Goal: Navigation & Orientation: Find specific page/section

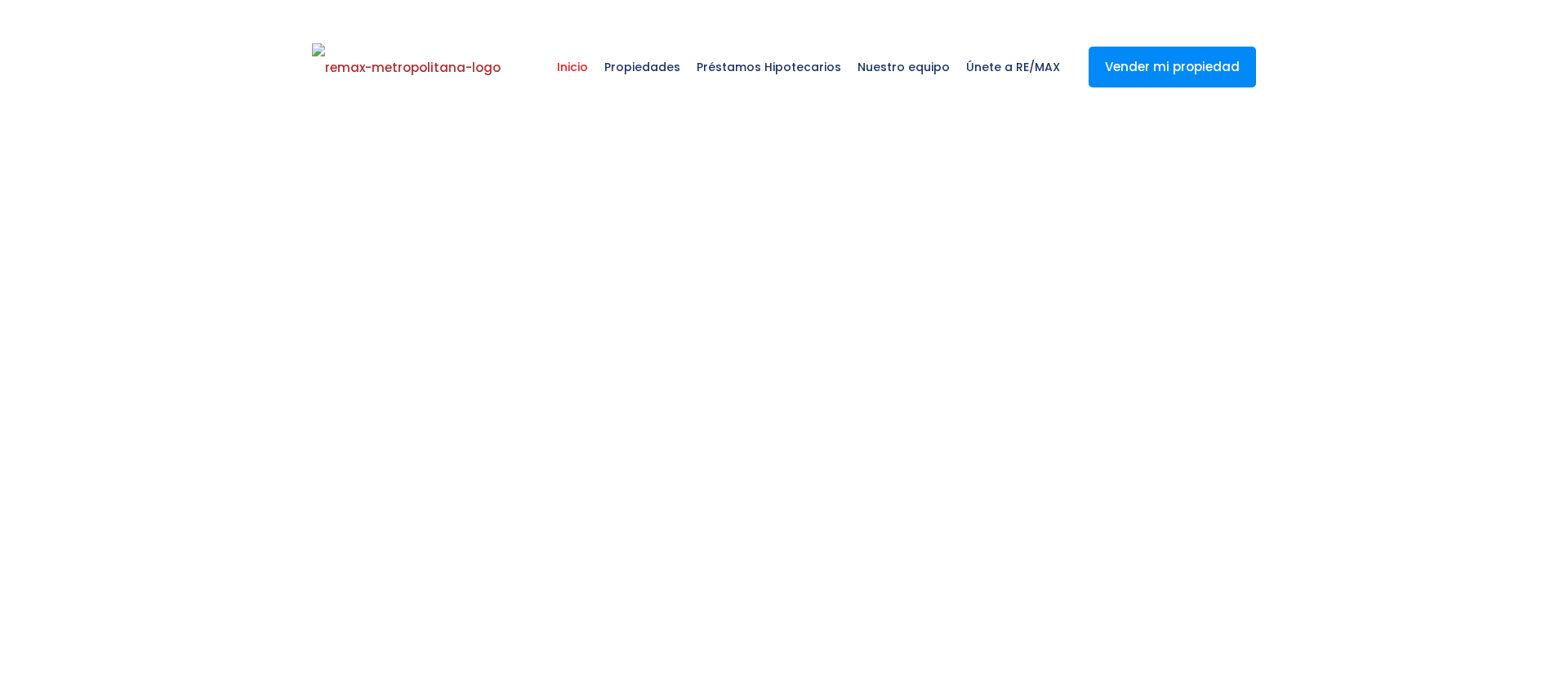
select select
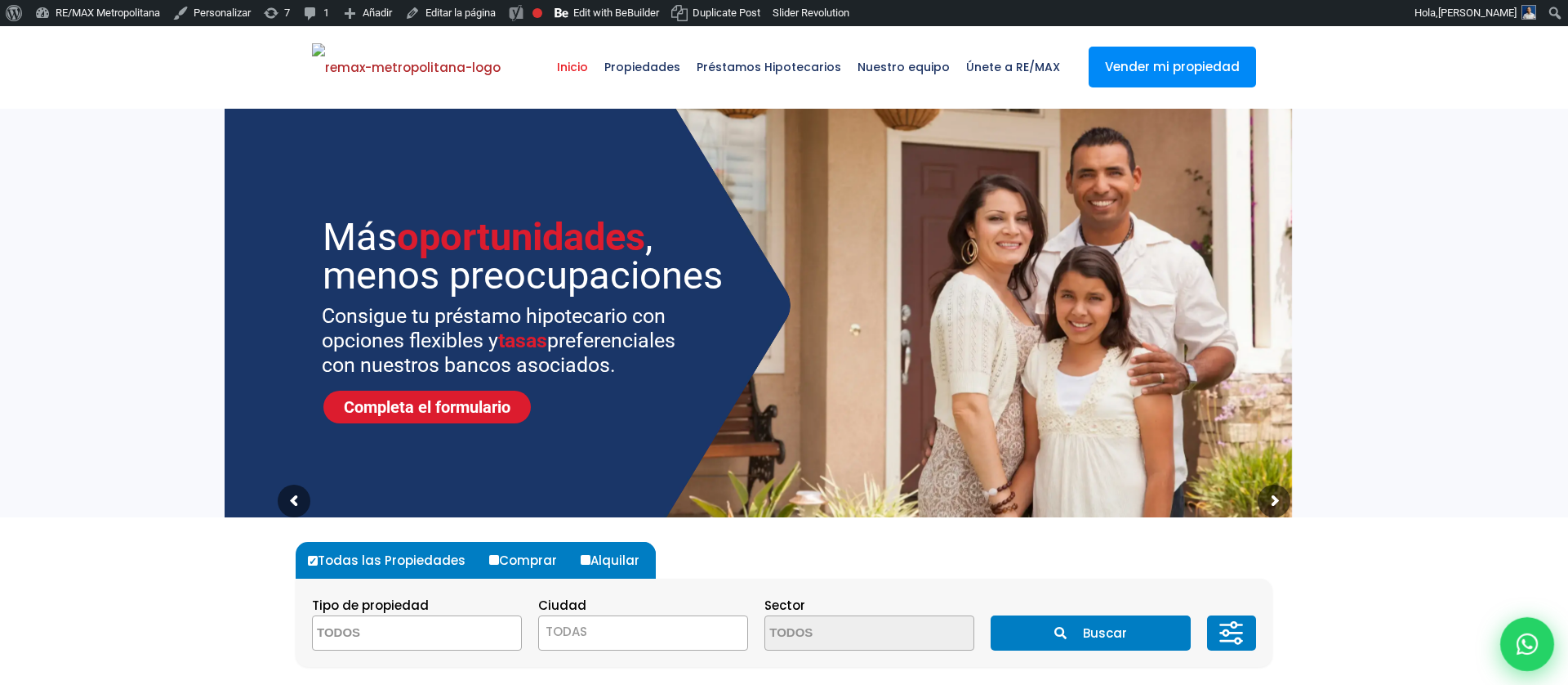
click at [1517, 652] on icon at bounding box center [1527, 644] width 22 height 22
type input "[PERSON_NAME]"
type input "[EMAIL_ADDRESS][DOMAIN_NAME]"
type input "8292303162"
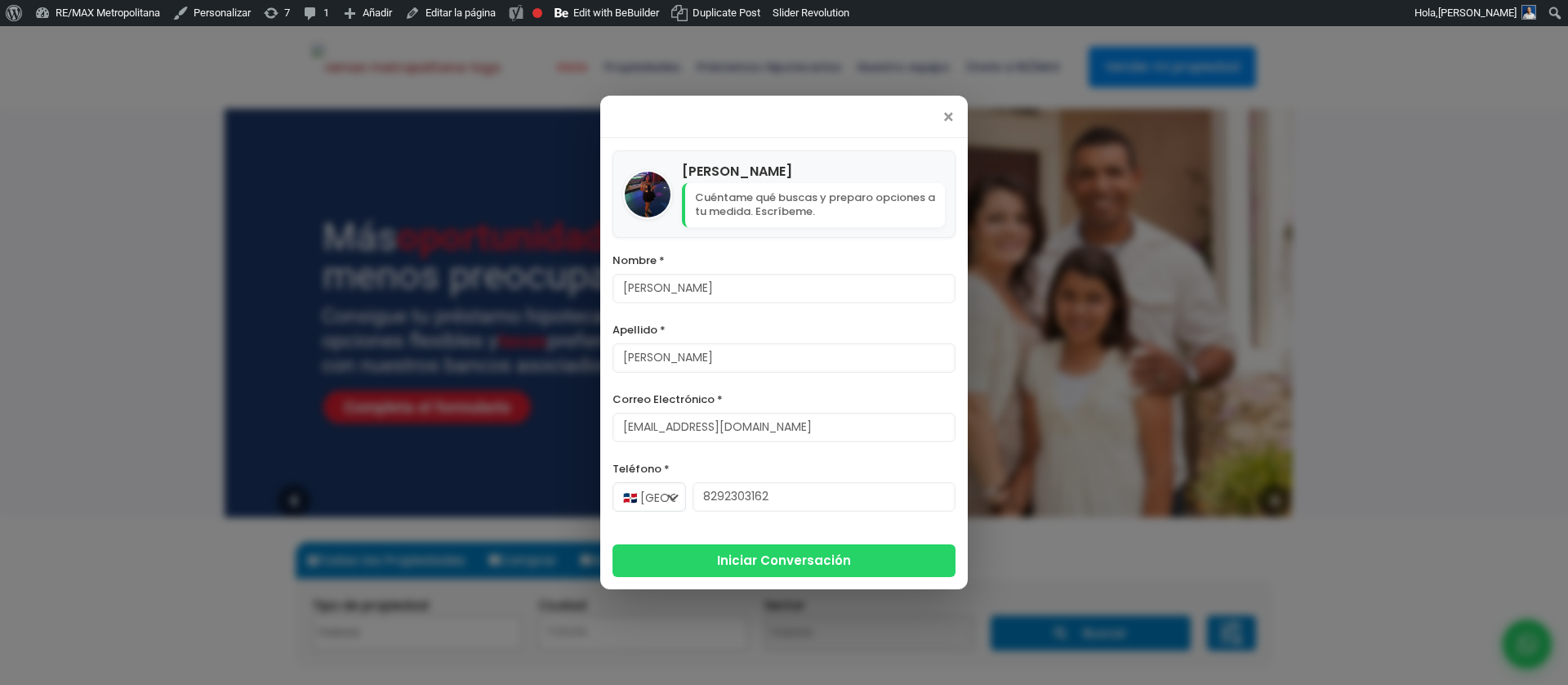
click at [940, 113] on div "×" at bounding box center [784, 116] width 368 height 42
click at [946, 118] on span "×" at bounding box center [948, 118] width 14 height 20
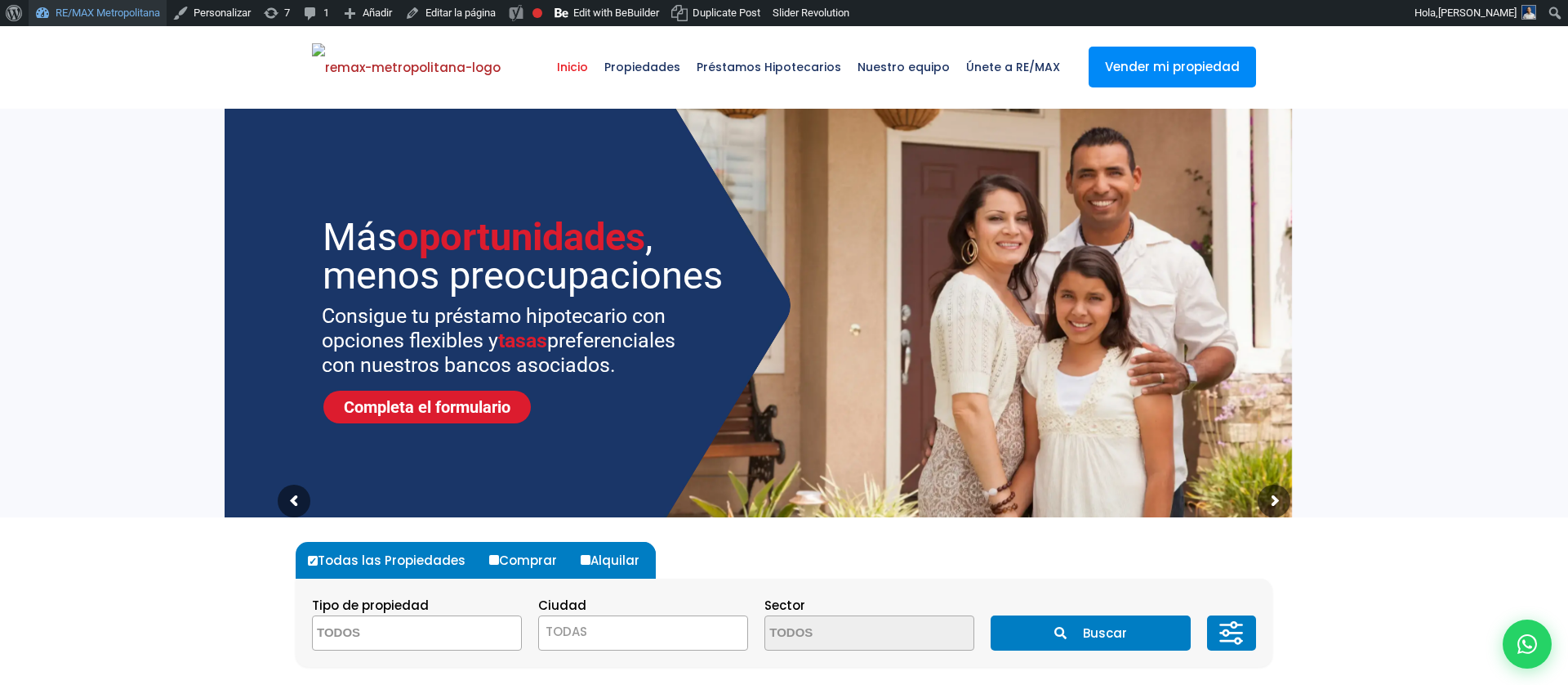
click at [119, 15] on link "RE/MAX Metropolitana" at bounding box center [97, 13] width 138 height 27
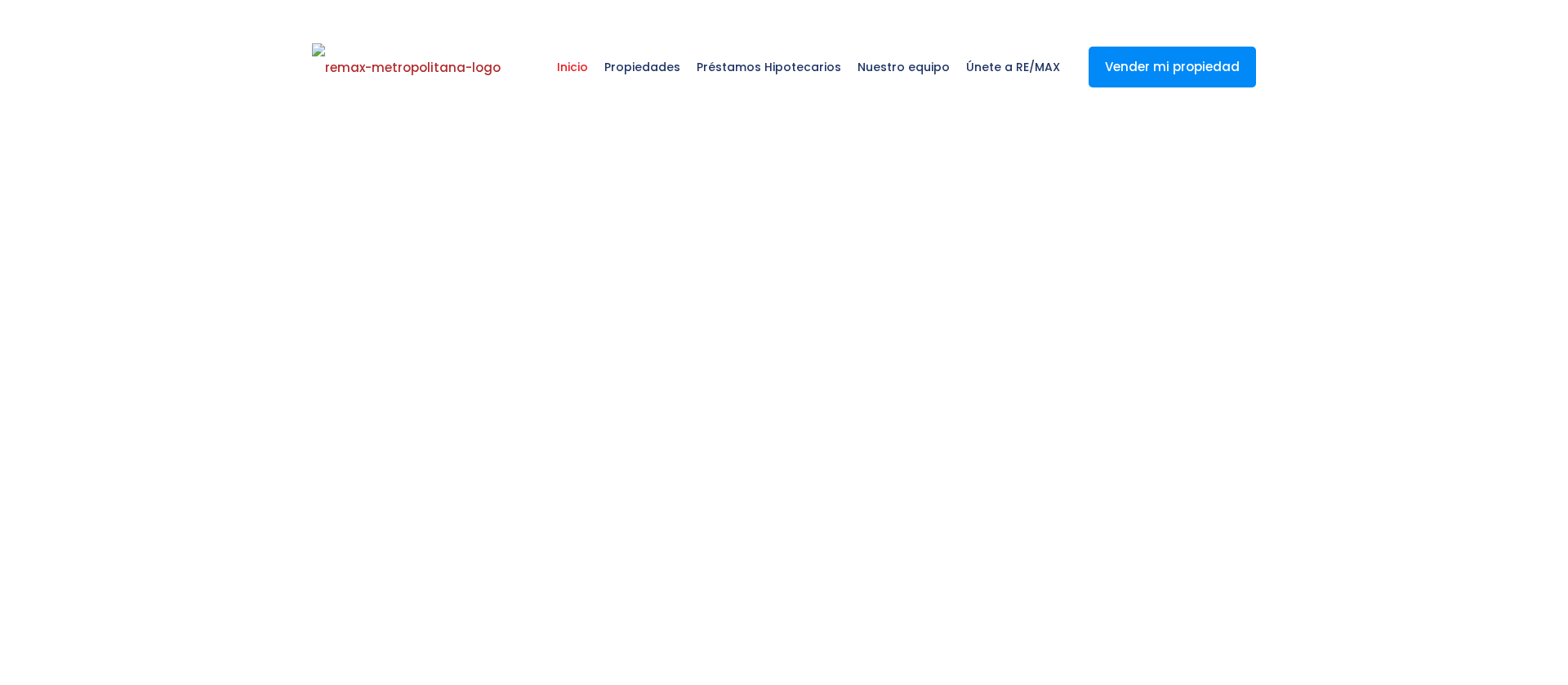
select select
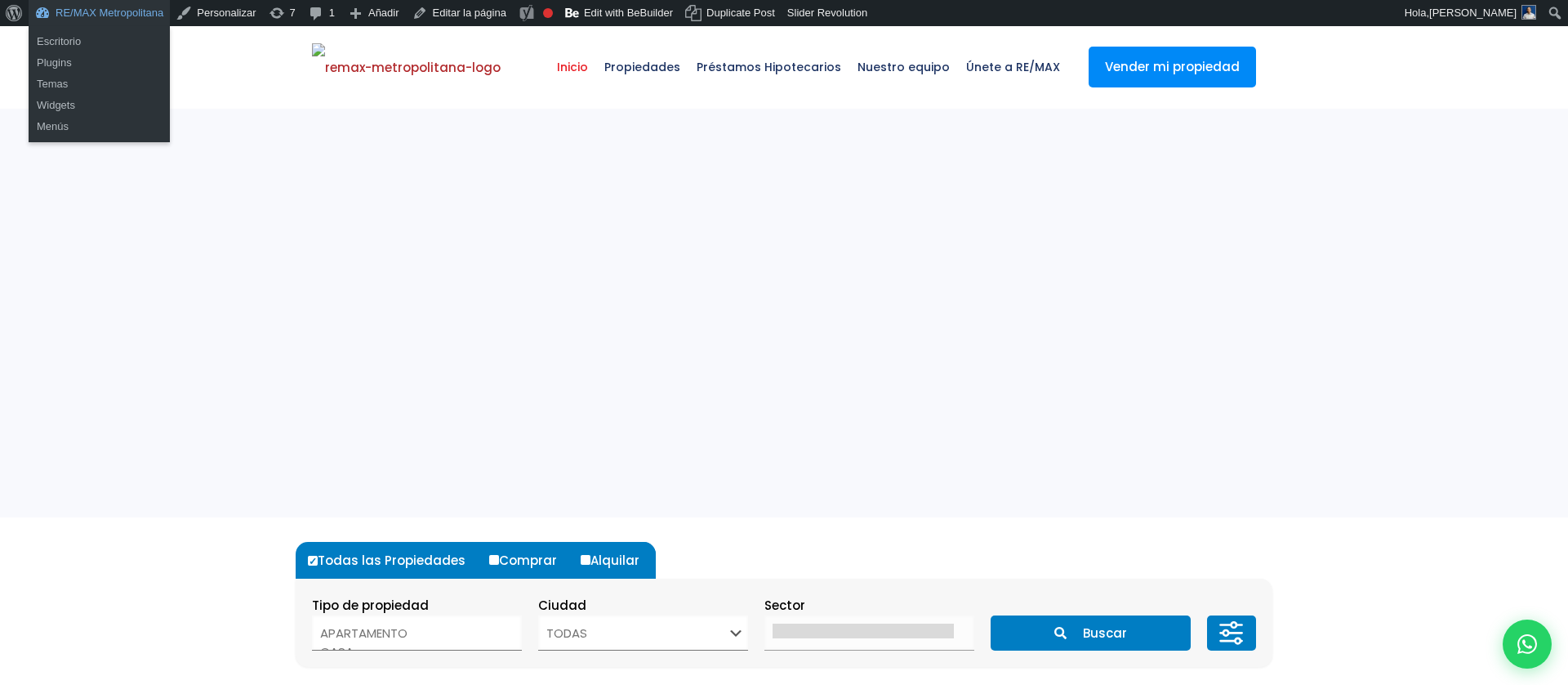
click at [137, 11] on link "RE/MAX Metropolitana" at bounding box center [99, 13] width 142 height 27
